Goal: Check status: Check status

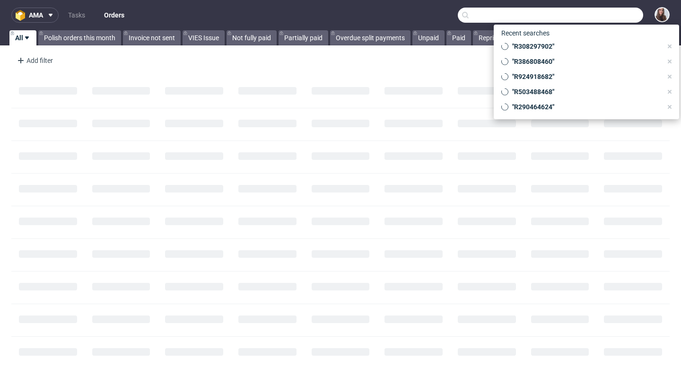
click at [590, 11] on input "text" at bounding box center [550, 15] width 185 height 15
paste input "R412894312"
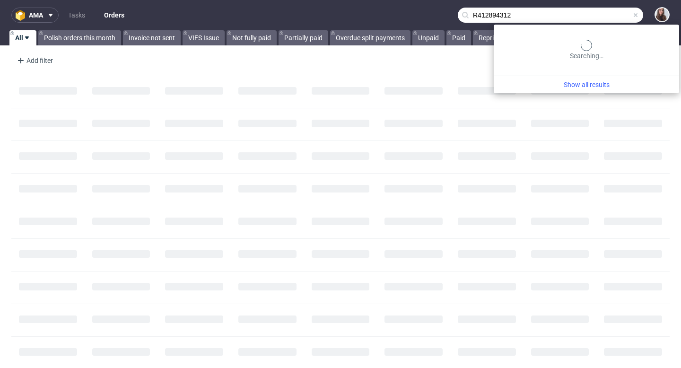
type input "R412894312"
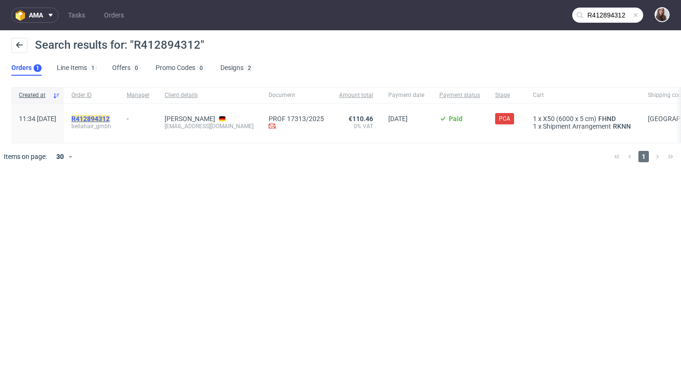
click at [110, 116] on mark "R412894312" at bounding box center [90, 119] width 38 height 8
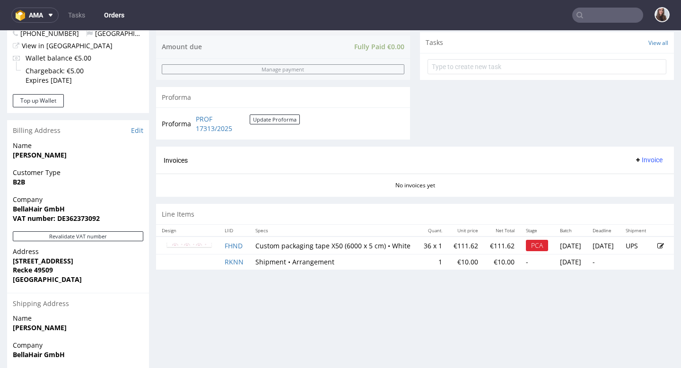
scroll to position [345, 0]
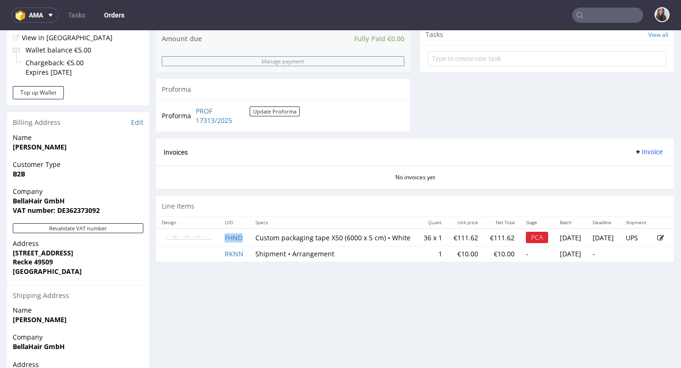
click at [238, 246] on td "FHND" at bounding box center [234, 237] width 31 height 18
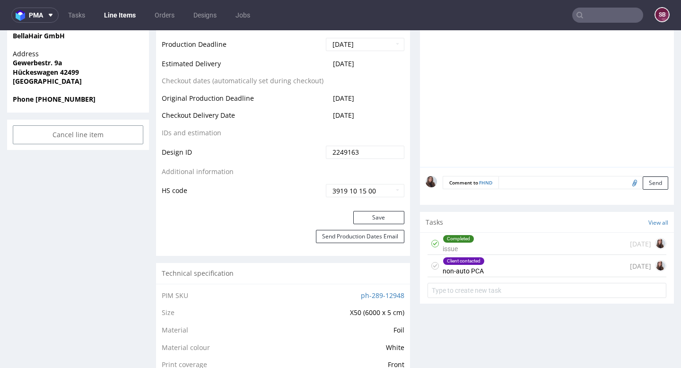
scroll to position [458, 0]
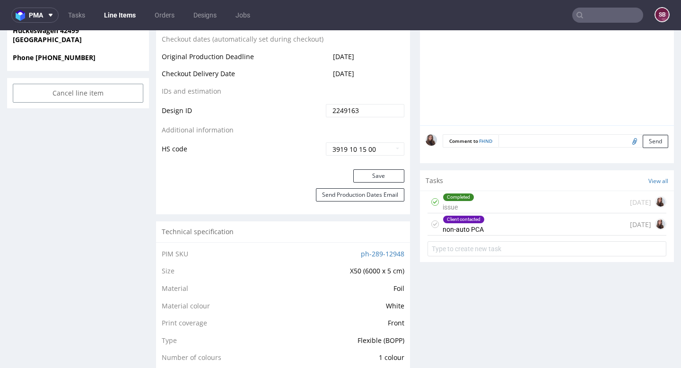
click at [476, 223] on div "Client contacted" at bounding box center [463, 220] width 41 height 8
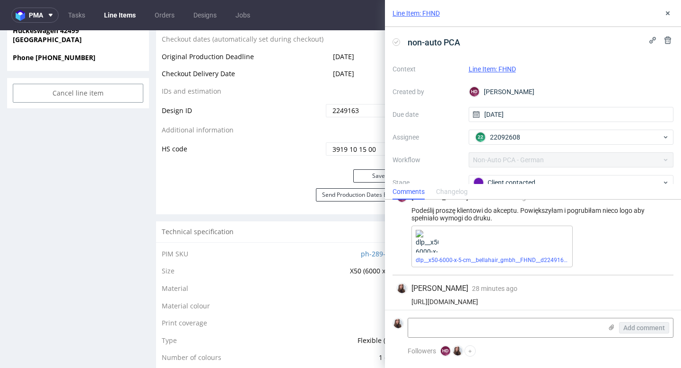
scroll to position [23, 0]
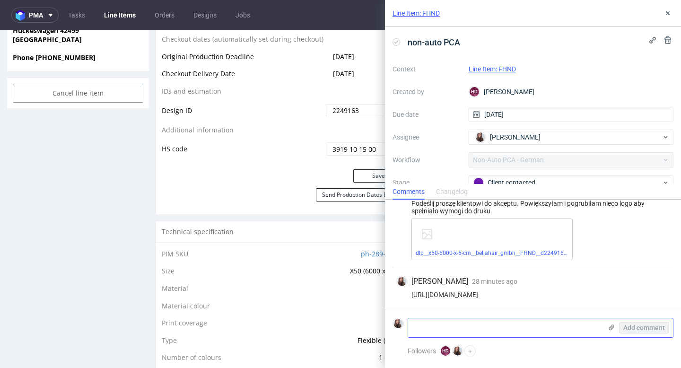
click at [448, 318] on textarea at bounding box center [505, 327] width 194 height 19
type textarea "C"
type textarea "c"
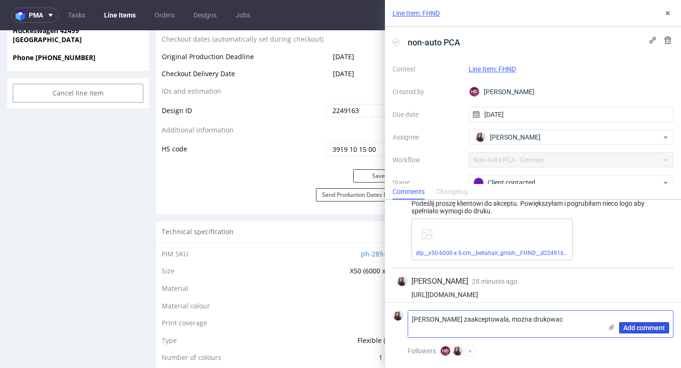
type textarea "Klientka zaakceptowala, mozna drukowac"
click at [646, 330] on span "Add comment" at bounding box center [644, 327] width 42 height 7
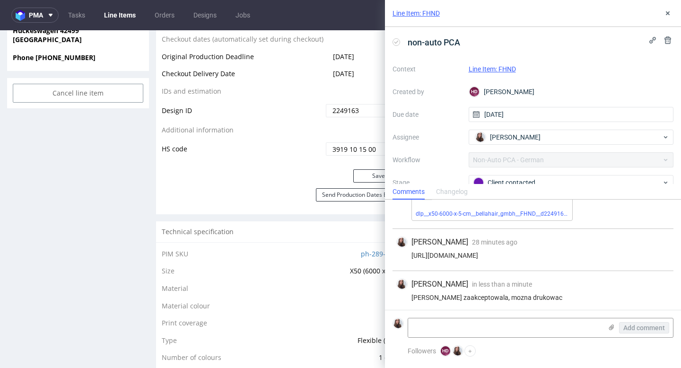
scroll to position [65, 0]
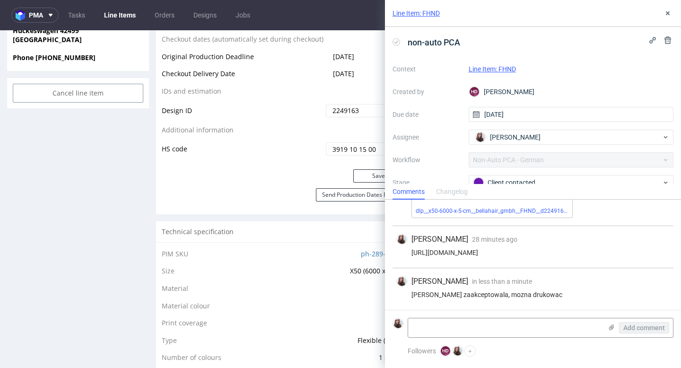
click at [505, 68] on link "Line Item: FHND" at bounding box center [492, 69] width 47 height 8
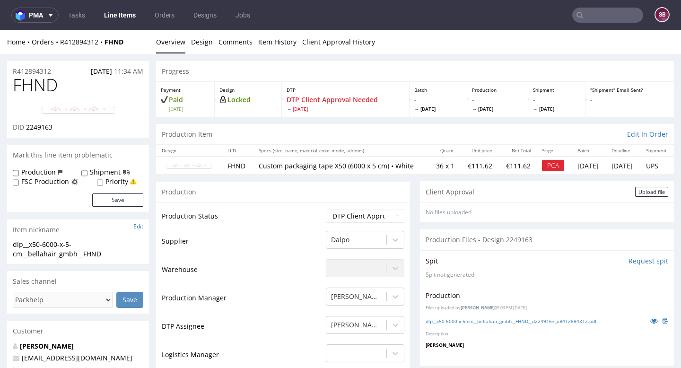
scroll to position [82, 0]
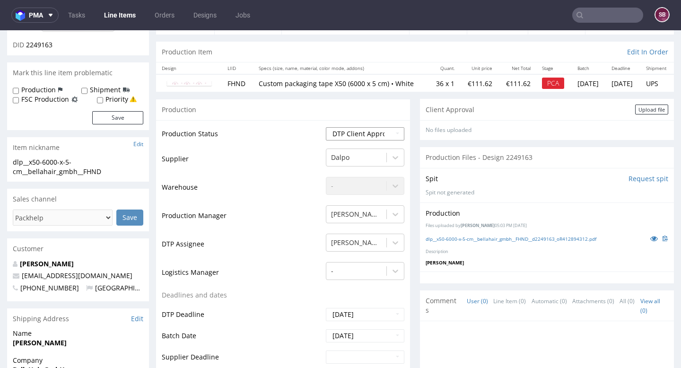
click at [362, 140] on select "Waiting for Artwork Waiting for Diecut Waiting for Mockup Waiting for DTP Waiti…" at bounding box center [365, 133] width 78 height 13
select select "back_for_dtp"
click at [326, 127] on select "Waiting for Artwork Waiting for Diecut Waiting for Mockup Waiting for DTP Waiti…" at bounding box center [365, 133] width 78 height 13
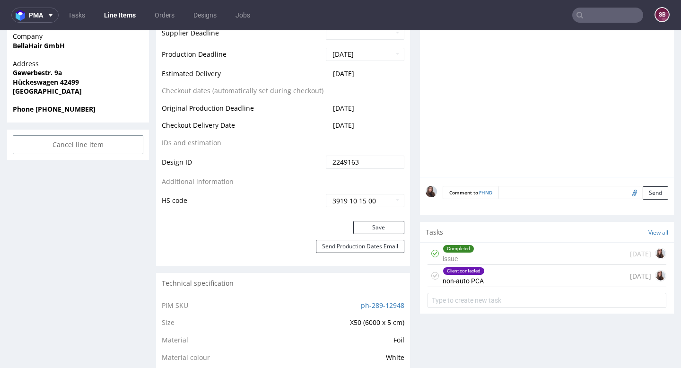
scroll to position [419, 0]
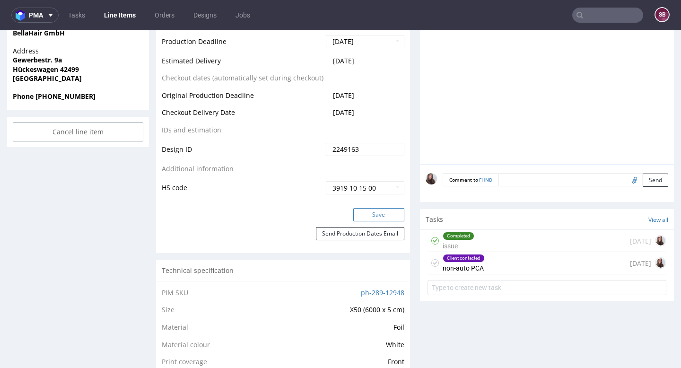
click at [369, 219] on button "Save" at bounding box center [378, 214] width 51 height 13
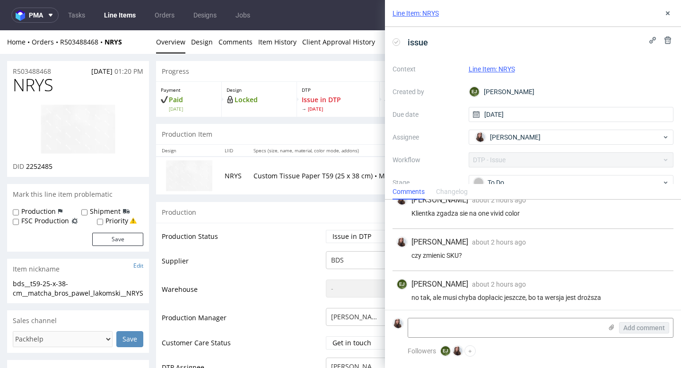
scroll to position [351, 0]
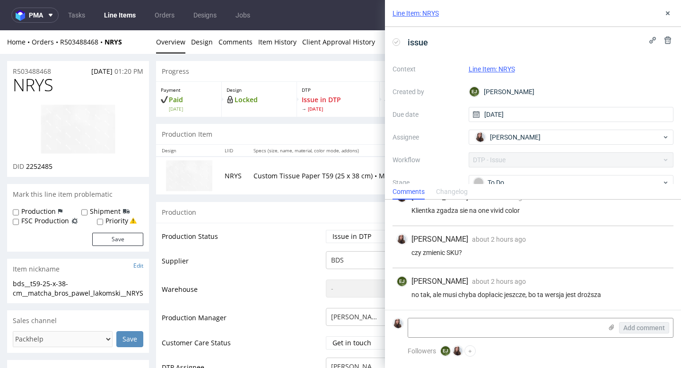
click at [488, 66] on link "Line Item: NRYS" at bounding box center [492, 69] width 46 height 8
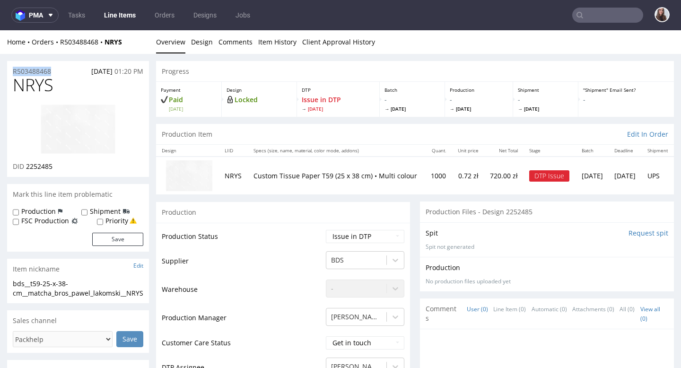
drag, startPoint x: 64, startPoint y: 69, endPoint x: 12, endPoint y: 69, distance: 51.5
click at [12, 69] on div "R503488468 [DATE] 01:20 PM" at bounding box center [78, 68] width 142 height 15
copy p "R503488468"
click at [600, 15] on input "text" at bounding box center [607, 15] width 71 height 15
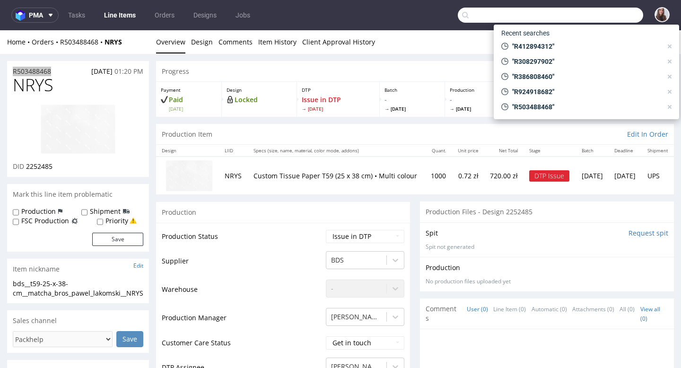
click at [497, 17] on input "text" at bounding box center [550, 15] width 185 height 15
type input "R"
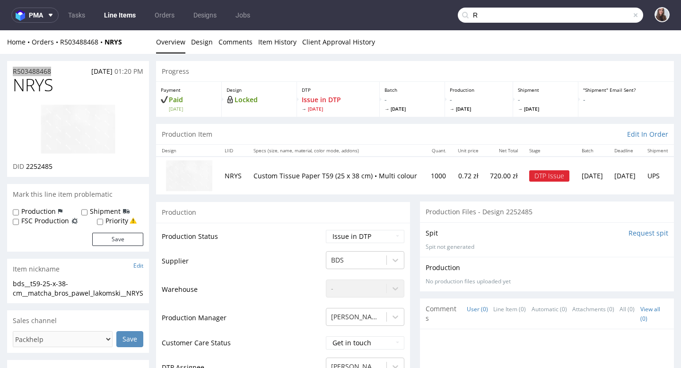
click at [497, 14] on input "R" at bounding box center [550, 15] width 185 height 15
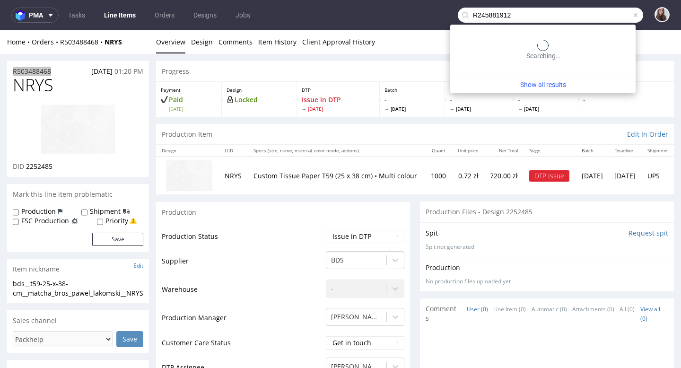
type input "R245881912"
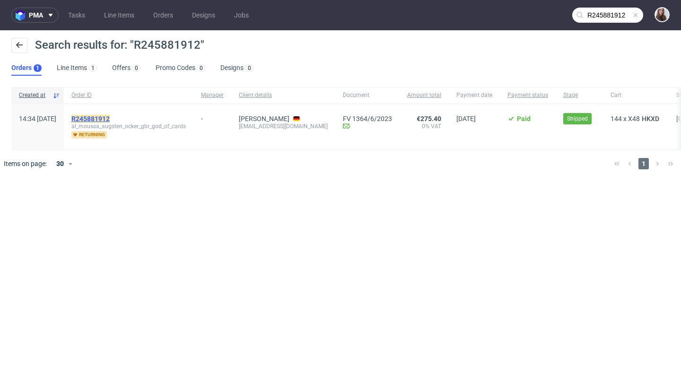
click at [105, 116] on mark "R245881912" at bounding box center [90, 119] width 38 height 8
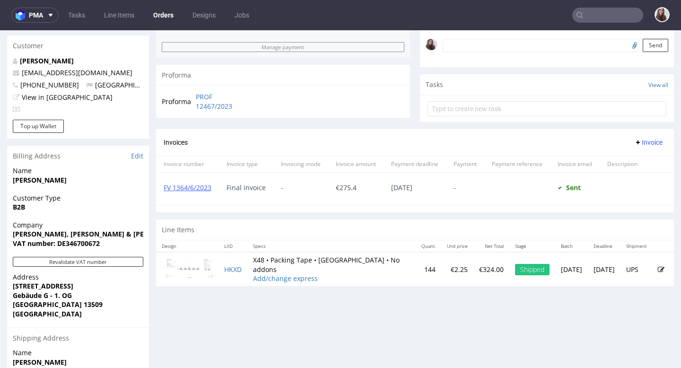
scroll to position [296, 0]
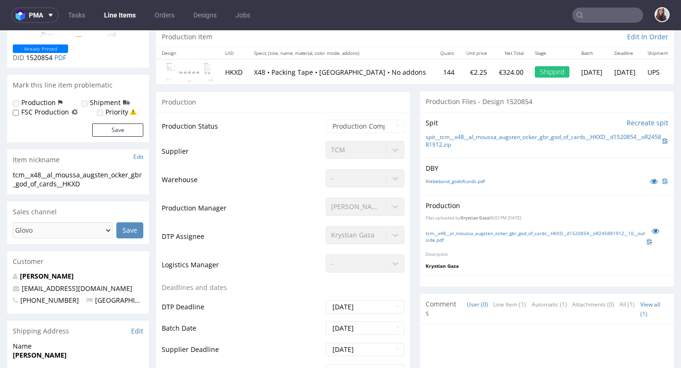
scroll to position [98, 0]
click at [491, 231] on link "tcm__x48__al_moussa_augsten_ocker_gbr_god_of_cards__HKXD__d1520854__oR245881912…" at bounding box center [535, 235] width 221 height 13
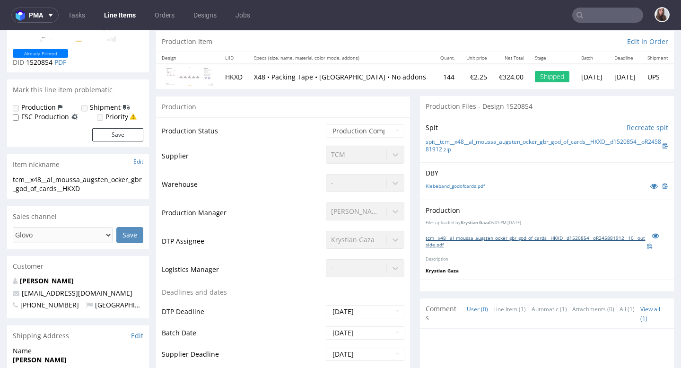
scroll to position [93, 0]
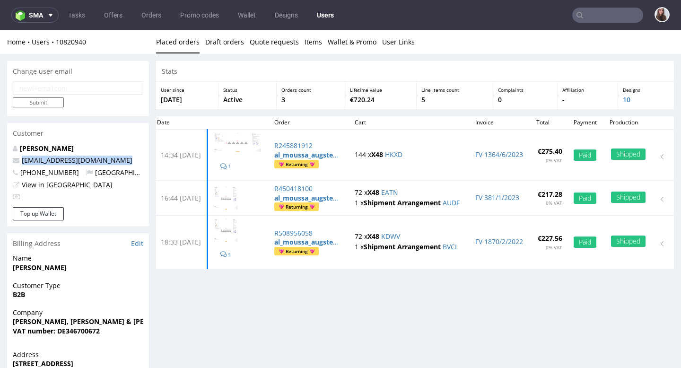
drag, startPoint x: 122, startPoint y: 160, endPoint x: 17, endPoint y: 163, distance: 104.5
click at [17, 163] on p "administration@godofcards.de" at bounding box center [78, 160] width 130 height 9
copy span "administration@godofcards.de"
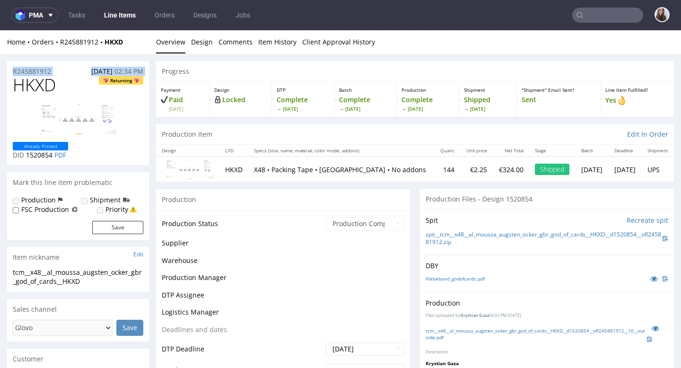
drag, startPoint x: 63, startPoint y: 76, endPoint x: 11, endPoint y: 69, distance: 52.4
click at [11, 69] on section "R245881912 30.05.2023 02:34 PM HKXD Returning Already Printed DID 1520854 PDF" at bounding box center [78, 113] width 142 height 104
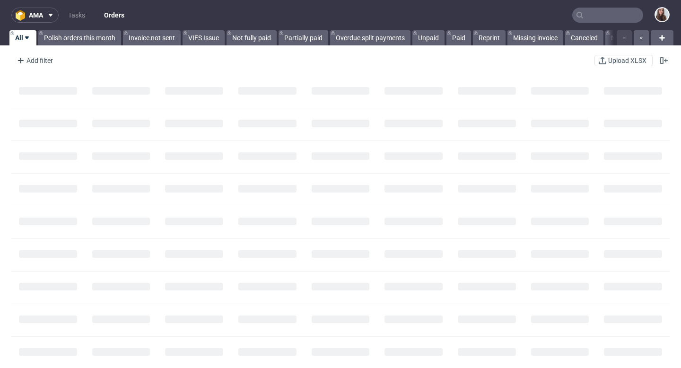
click at [594, 17] on input "text" at bounding box center [607, 15] width 71 height 15
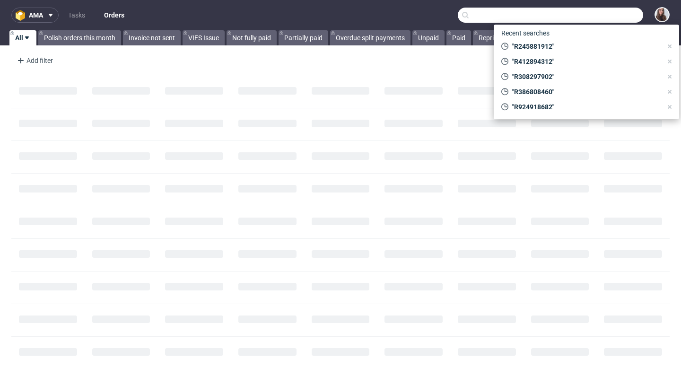
paste input "R163696492"
type input "R163696492"
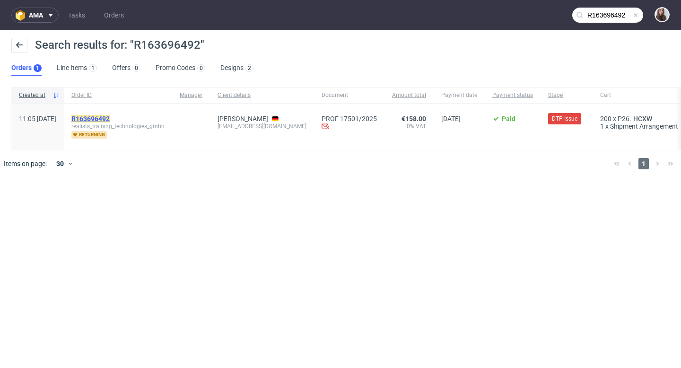
click at [106, 115] on mark "R163696492" at bounding box center [90, 119] width 38 height 8
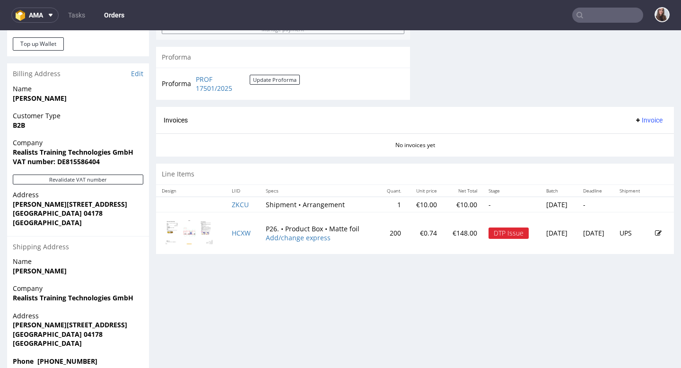
scroll to position [404, 0]
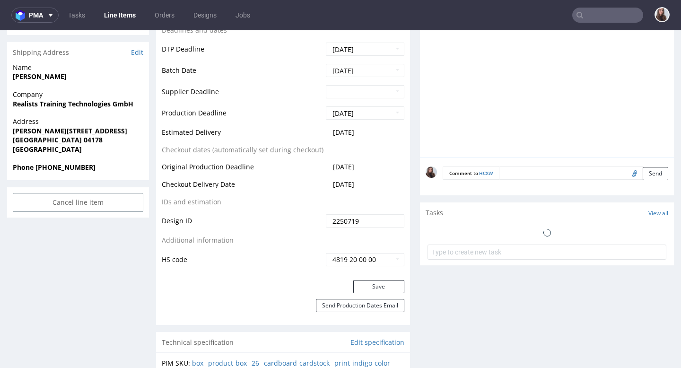
scroll to position [392, 0]
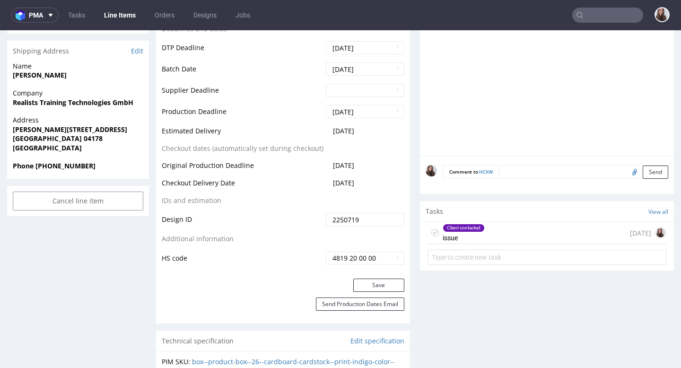
click at [497, 234] on div "Client contacted issue 4 days ago" at bounding box center [546, 233] width 239 height 22
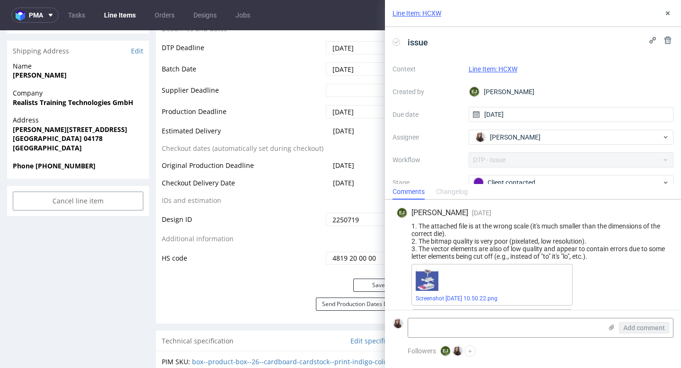
click at [486, 66] on link "Line Item: HCXW" at bounding box center [493, 69] width 49 height 8
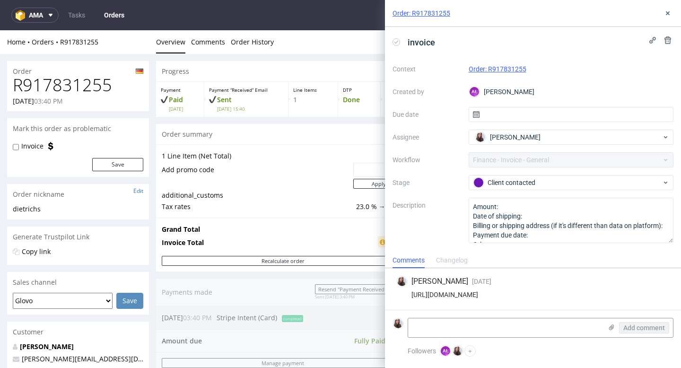
click at [497, 68] on link "Order: R917831255" at bounding box center [498, 69] width 58 height 8
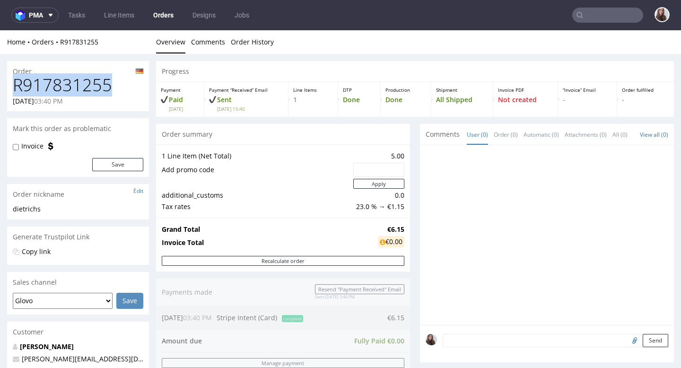
drag, startPoint x: 110, startPoint y: 85, endPoint x: 14, endPoint y: 80, distance: 95.6
click at [14, 80] on h1 "R917831255" at bounding box center [78, 85] width 130 height 19
copy h1 "R917831255"
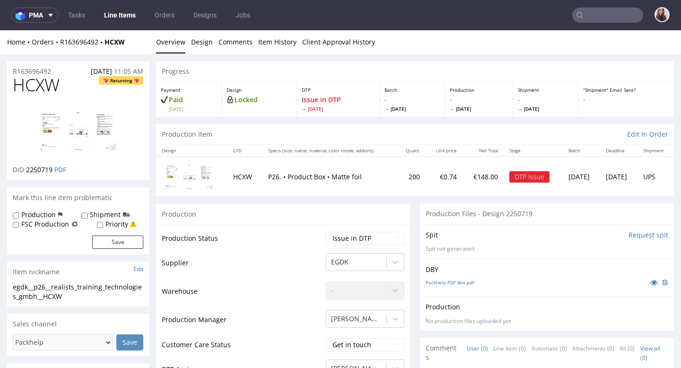
click at [435, 221] on div "Production Files - Design 2250719" at bounding box center [547, 213] width 254 height 21
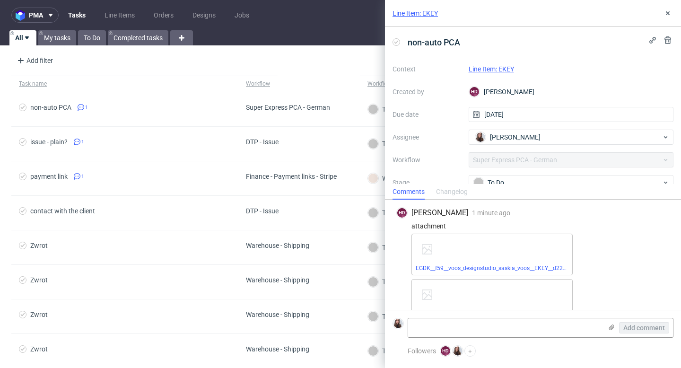
click at [502, 70] on link "Line Item: EKEY" at bounding box center [491, 69] width 45 height 8
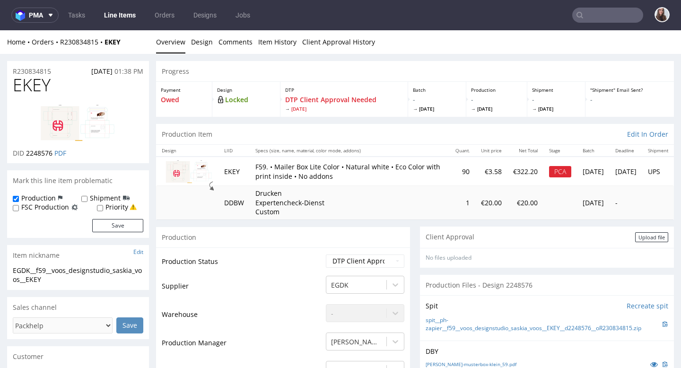
drag, startPoint x: 61, startPoint y: 66, endPoint x: 11, endPoint y: 70, distance: 50.3
click at [11, 70] on div "R230834815 [DATE] 01:38 PM" at bounding box center [78, 68] width 142 height 15
drag, startPoint x: 53, startPoint y: 69, endPoint x: 12, endPoint y: 69, distance: 41.6
click at [12, 69] on div "R230834815 [DATE] 01:38 PM" at bounding box center [78, 68] width 142 height 15
copy p "R230834815"
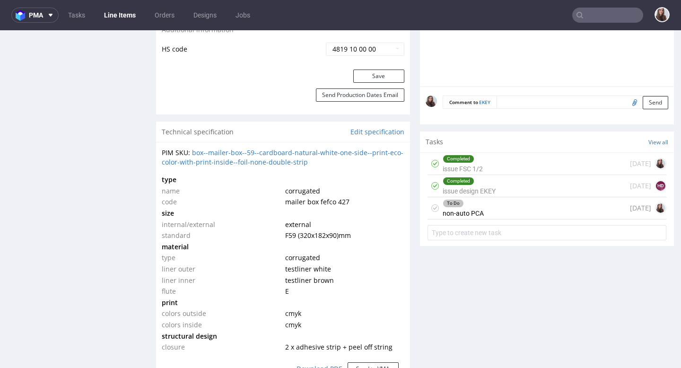
scroll to position [608, 0]
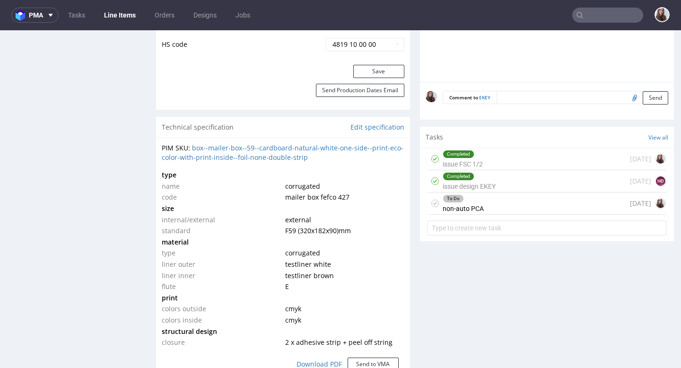
click at [490, 215] on div "To Do non-auto PCA [DATE]" at bounding box center [546, 203] width 239 height 22
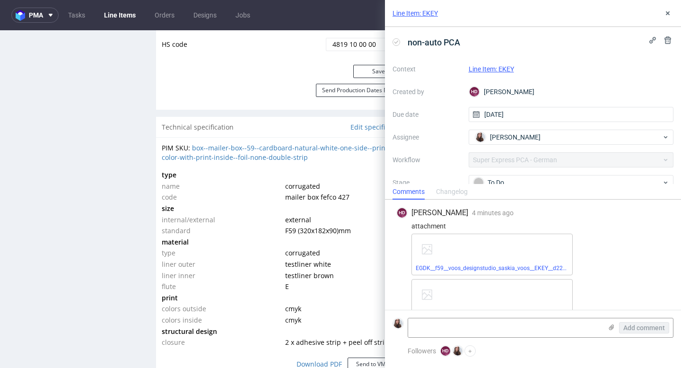
scroll to position [16, 0]
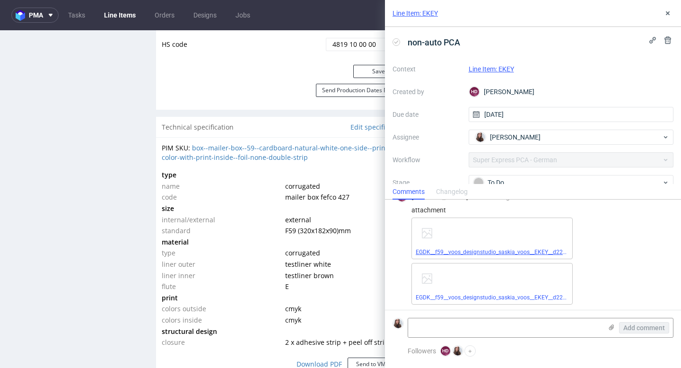
click at [512, 249] on link "EGDK__f59__voos_designstudio_saskia_voos__EKEY__d2248576__oR230834815__inside.p…" at bounding box center [533, 252] width 234 height 7
click at [453, 296] on link "EGDK__f59__voos_designstudio_saskia_voos__EKEY__d2248576__oR230834815__outside.…" at bounding box center [535, 297] width 238 height 7
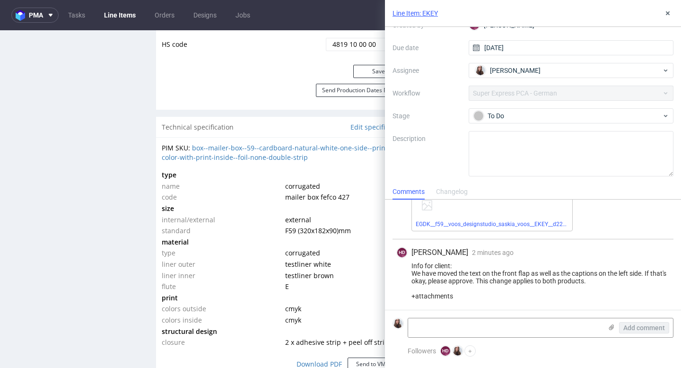
scroll to position [91, 0]
click at [535, 115] on div "To Do" at bounding box center [567, 116] width 188 height 10
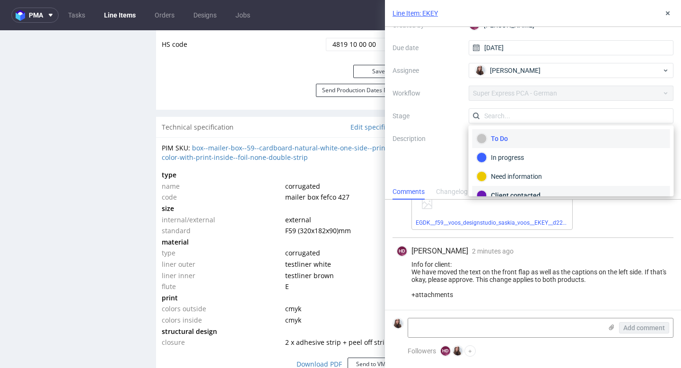
click at [506, 190] on div "Client contacted" at bounding box center [571, 195] width 189 height 10
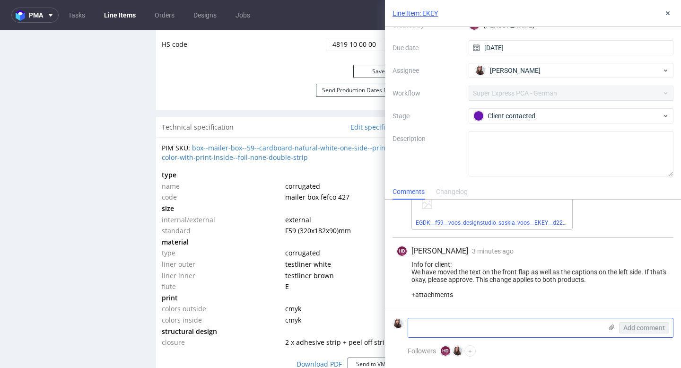
click at [449, 326] on textarea at bounding box center [505, 327] width 194 height 19
paste textarea "[URL][DOMAIN_NAME]"
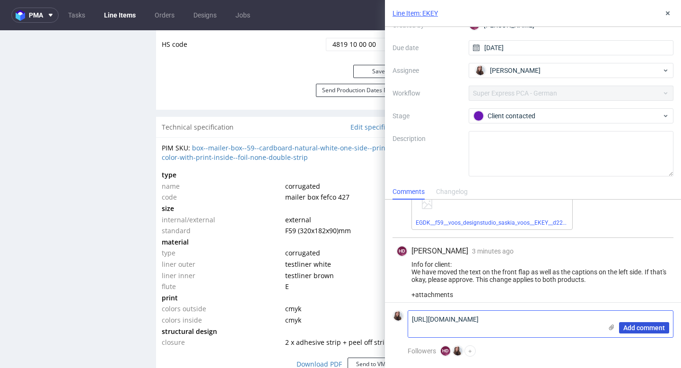
type textarea "[URL][DOMAIN_NAME]"
click at [656, 327] on span "Add comment" at bounding box center [644, 327] width 42 height 7
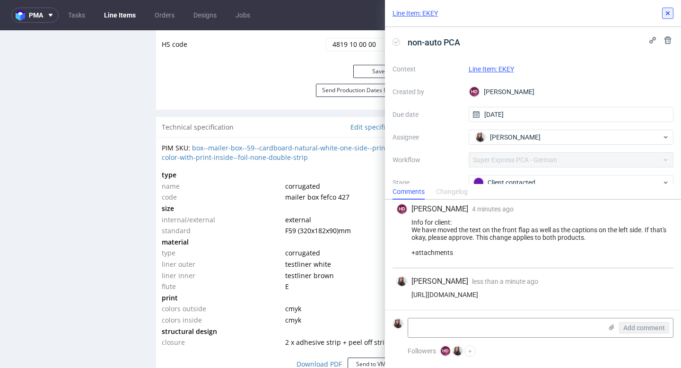
click at [666, 10] on icon at bounding box center [668, 13] width 8 height 8
